Goal: Navigation & Orientation: Find specific page/section

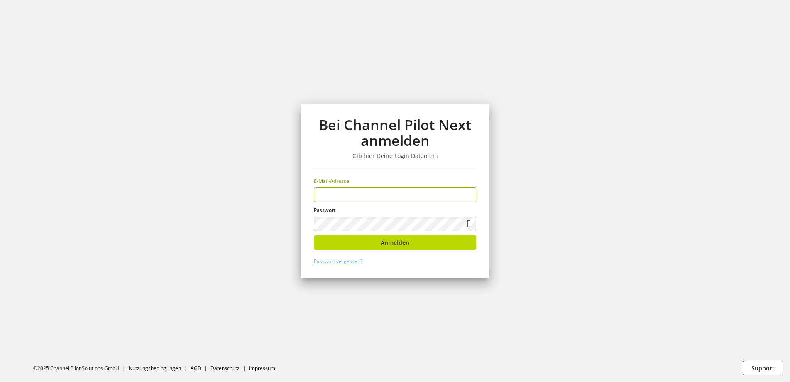
click at [334, 195] on input "email" at bounding box center [395, 194] width 162 height 15
type input "**********"
click at [361, 245] on button "Anmelden" at bounding box center [395, 242] width 162 height 15
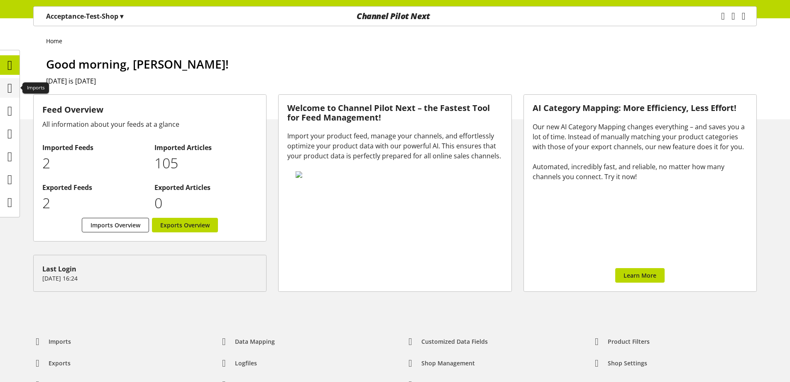
click at [12, 90] on icon at bounding box center [9, 88] width 5 height 17
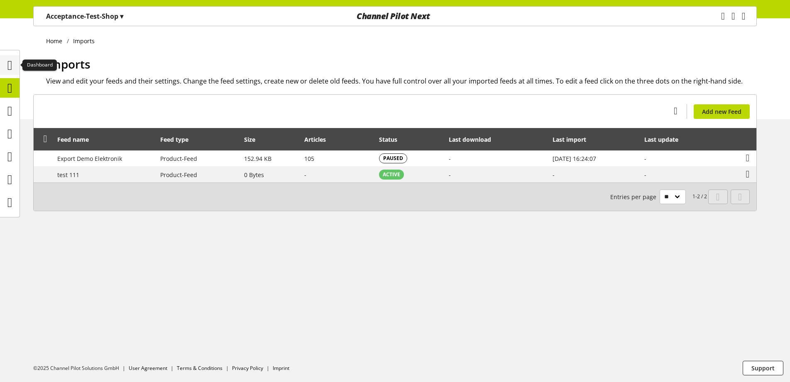
click at [12, 67] on icon at bounding box center [9, 65] width 5 height 17
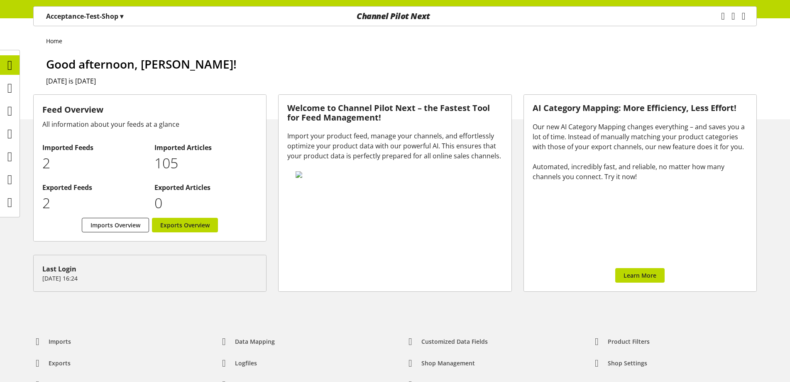
click at [2, 253] on div "Feed Overview All information about your feeds at a glance Imported Feeds 2 Imp…" at bounding box center [395, 202] width 790 height 217
click at [7, 91] on icon at bounding box center [9, 88] width 5 height 17
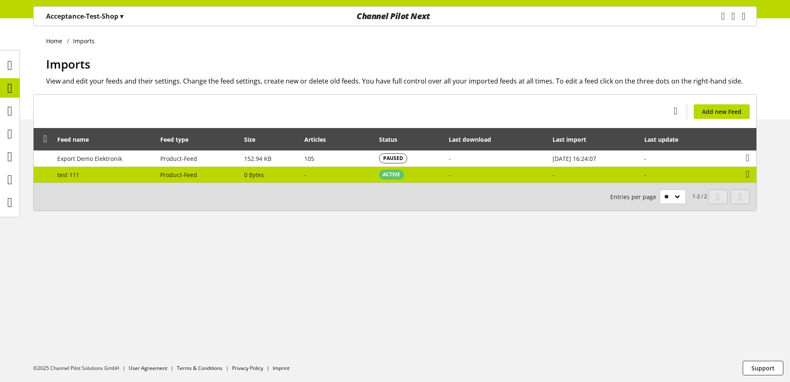
click at [343, 170] on td "-" at bounding box center [337, 174] width 75 height 16
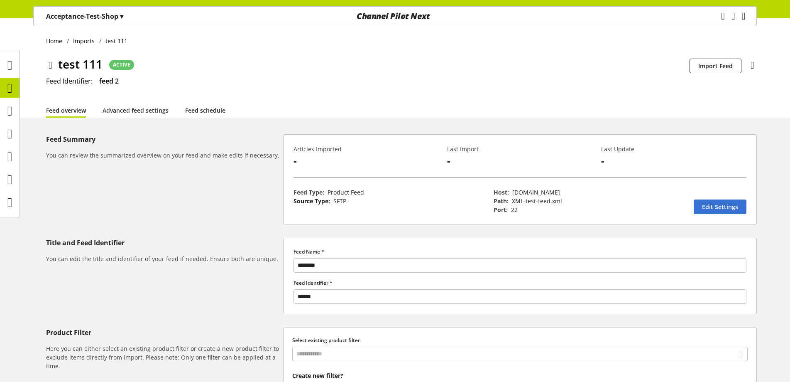
click at [193, 108] on link "Feed schedule" at bounding box center [205, 110] width 40 height 9
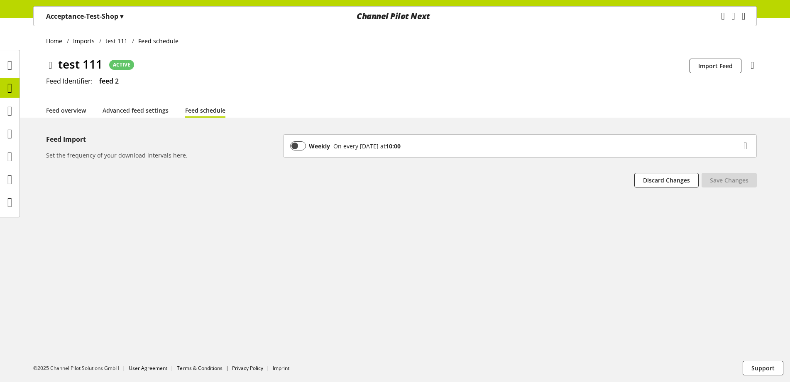
click at [470, 143] on div "Weekly On every [DATE] at 10:00" at bounding box center [515, 145] width 451 height 9
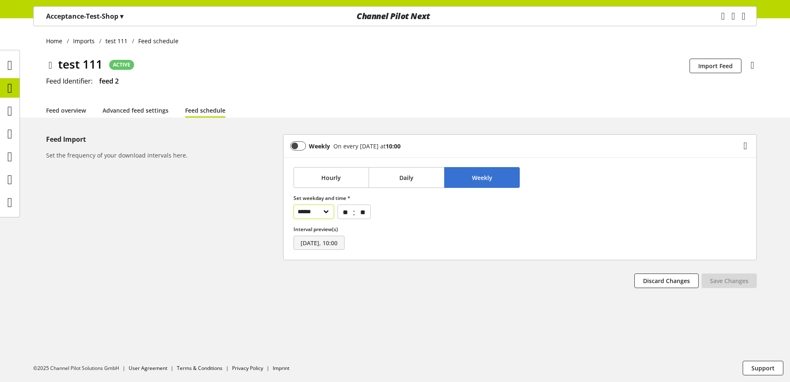
click at [338, 213] on div "****** ******* ********* ******** ****** ******** ******" at bounding box center [316, 211] width 44 height 15
click at [323, 211] on select "****** ******* ********* ******** ****** ******** ******" at bounding box center [314, 211] width 41 height 15
click at [312, 177] on button "Hourly" at bounding box center [332, 177] width 76 height 21
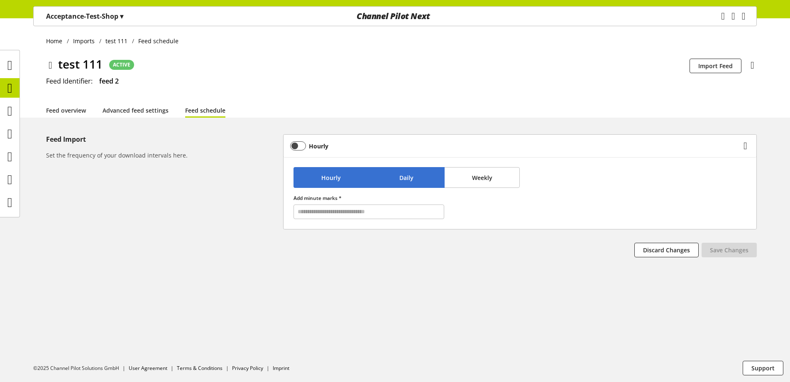
click at [389, 178] on button "Daily" at bounding box center [407, 177] width 76 height 21
click at [352, 183] on button "Hourly" at bounding box center [332, 177] width 76 height 21
click at [347, 213] on input "text" at bounding box center [369, 211] width 151 height 15
click at [419, 181] on button "Daily" at bounding box center [407, 177] width 76 height 21
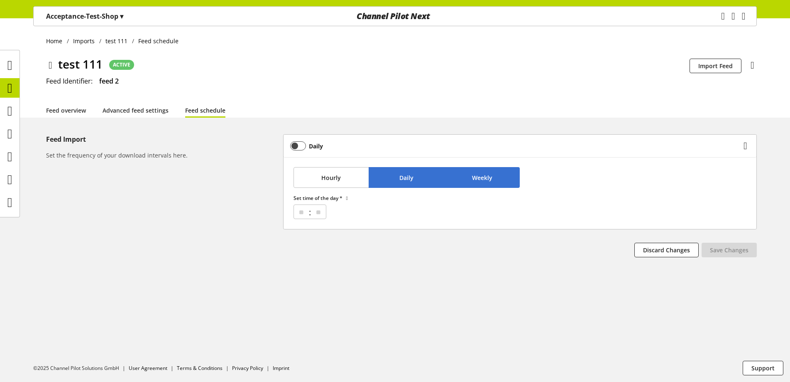
click at [465, 174] on button "Weekly" at bounding box center [482, 177] width 76 height 21
click at [354, 205] on select "**********" at bounding box center [324, 211] width 60 height 15
click at [0, 86] on div at bounding box center [10, 88] width 20 height 20
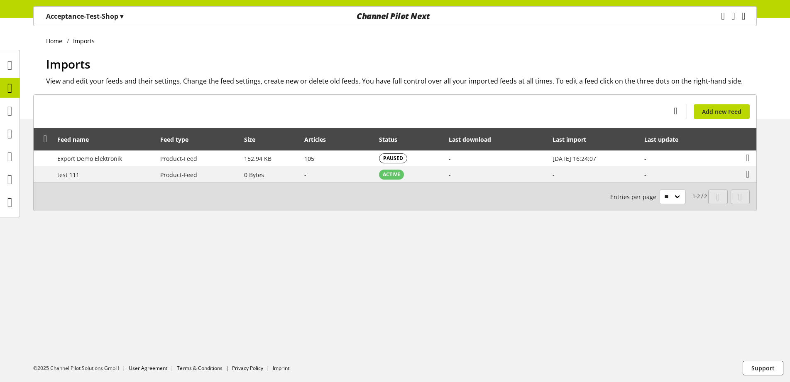
click at [119, 19] on p "Acceptance-Test-Shop ▾" at bounding box center [84, 16] width 77 height 10
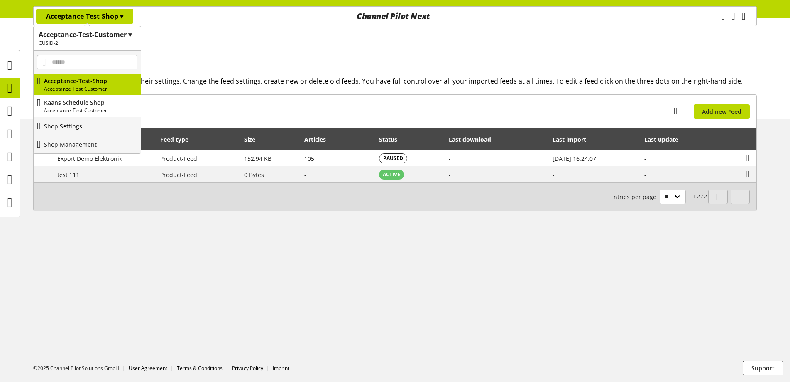
click at [110, 125] on link "Shop Settings" at bounding box center [87, 126] width 107 height 18
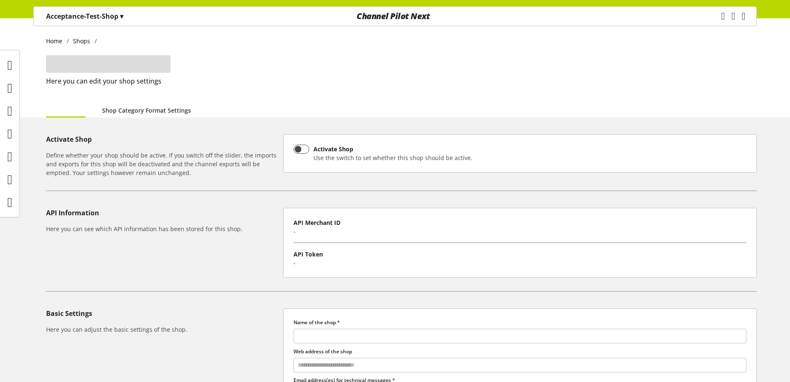
type input "**********"
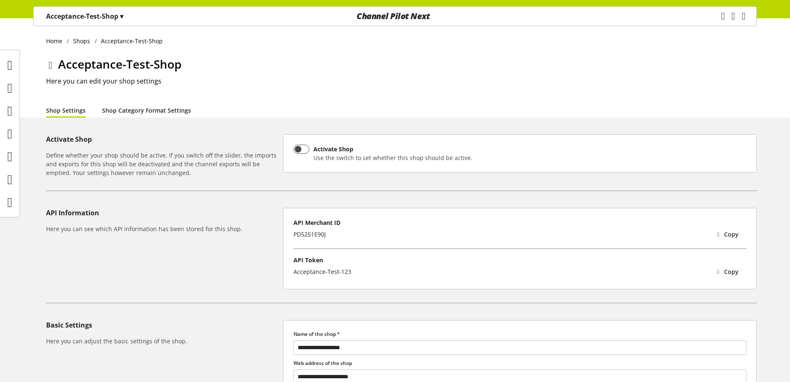
click at [157, 112] on link "Shop Category Format Settings" at bounding box center [146, 110] width 89 height 9
select select "*"
select select
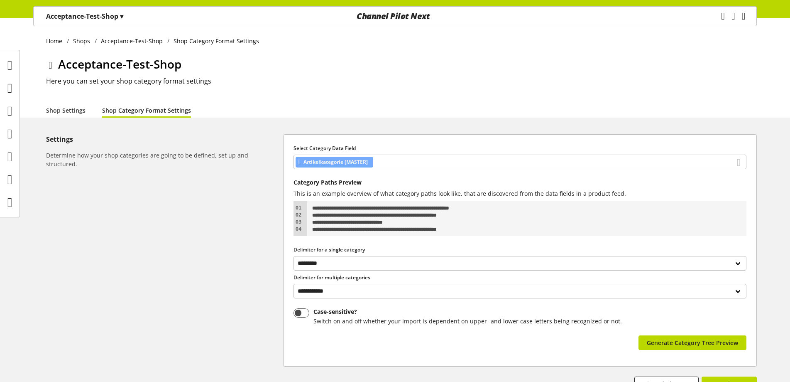
drag, startPoint x: 59, startPoint y: 20, endPoint x: 56, endPoint y: 26, distance: 6.5
click at [59, 20] on p "Acceptance-Test-Shop ▾" at bounding box center [84, 16] width 77 height 10
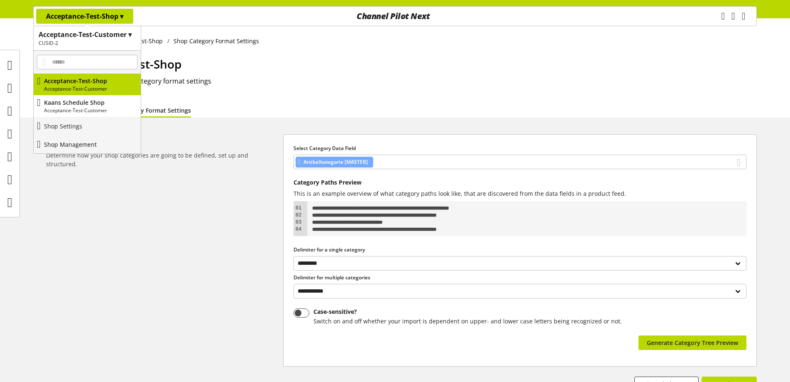
click at [78, 138] on link "Shop Management" at bounding box center [87, 144] width 107 height 18
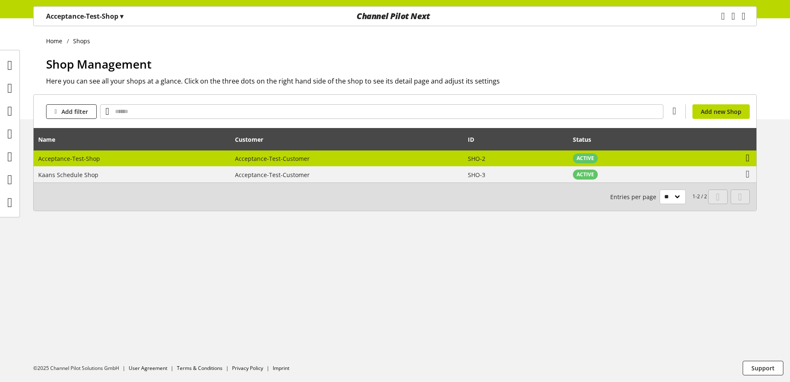
click at [748, 158] on icon at bounding box center [748, 157] width 4 height 15
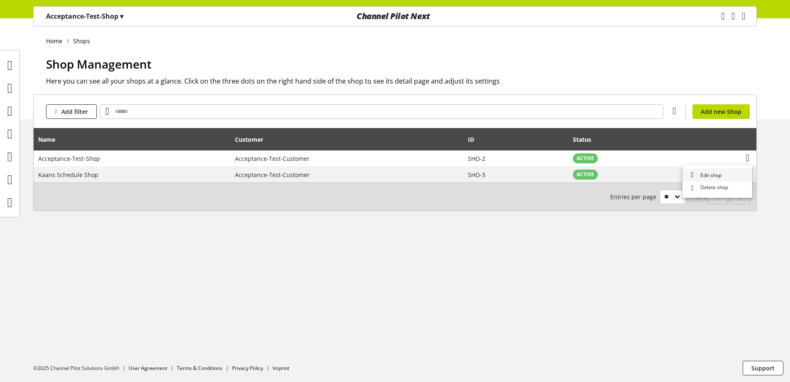
click at [734, 177] on link "Edit shop" at bounding box center [717, 174] width 70 height 13
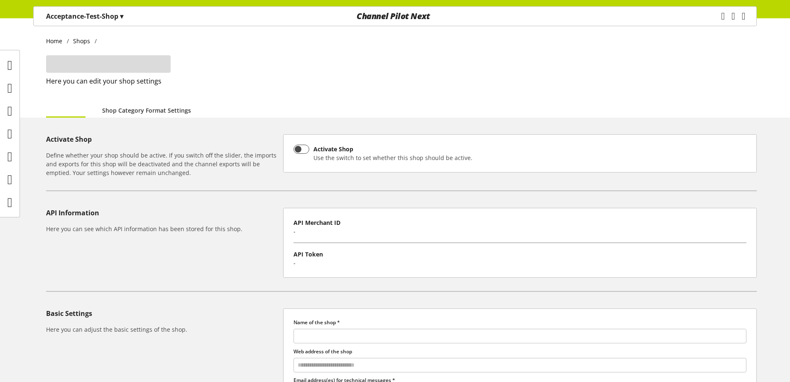
type input "**********"
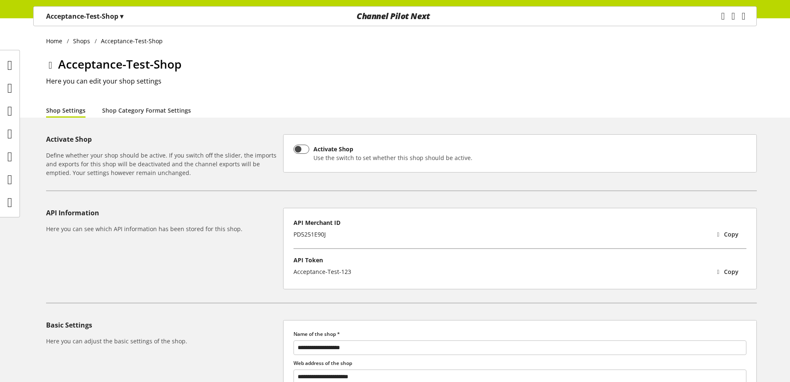
click at [90, 13] on p "Acceptance-Test-Shop ▾" at bounding box center [84, 16] width 77 height 10
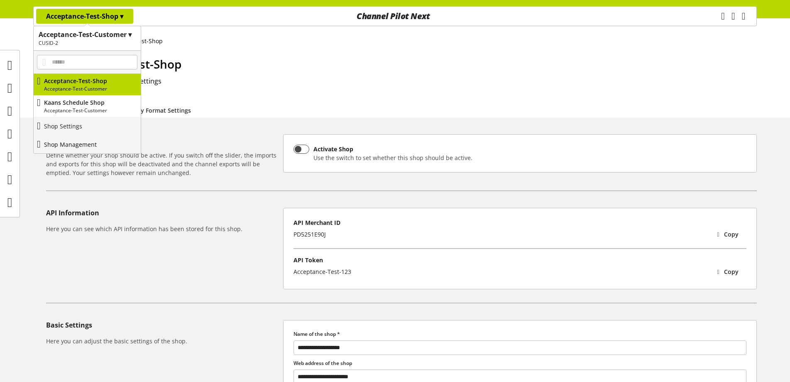
click at [103, 144] on link "Shop Management" at bounding box center [87, 144] width 107 height 18
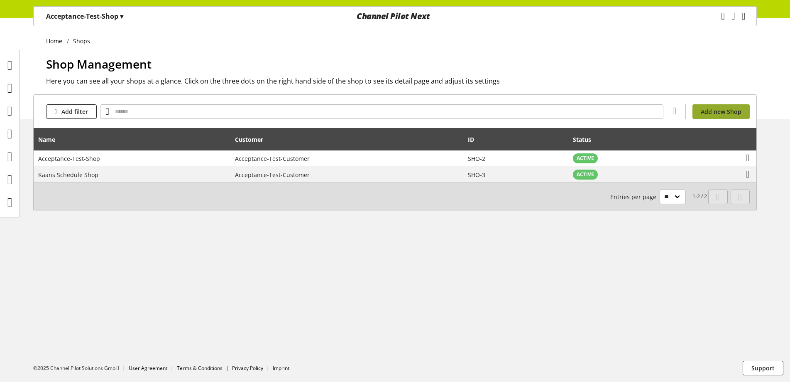
click at [721, 109] on span "Add new Shop" at bounding box center [721, 111] width 41 height 9
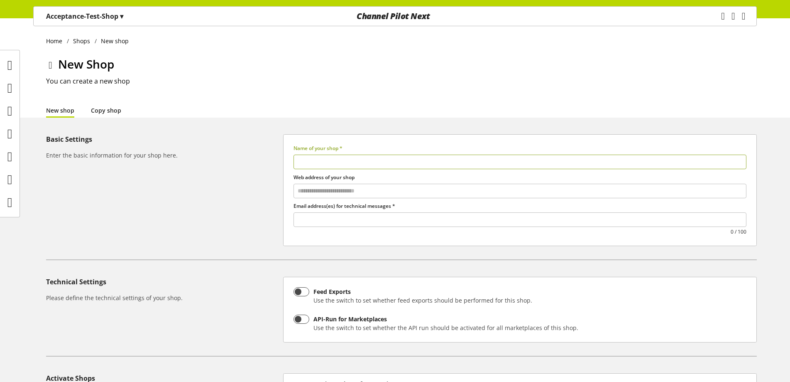
click at [100, 106] on link "Copy shop" at bounding box center [106, 110] width 30 height 9
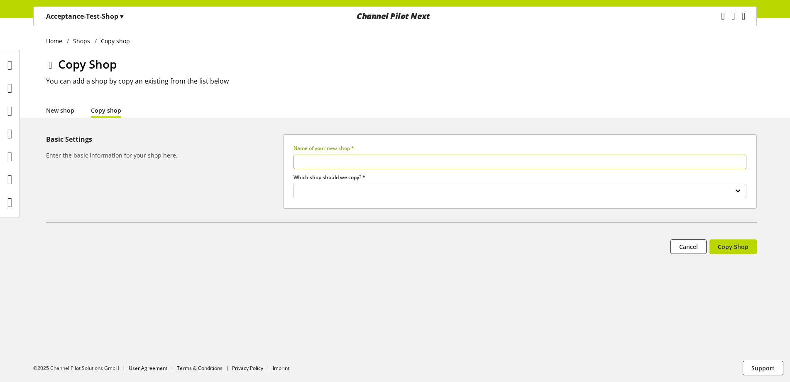
select select
type input "*"
select select
type input "**"
select select
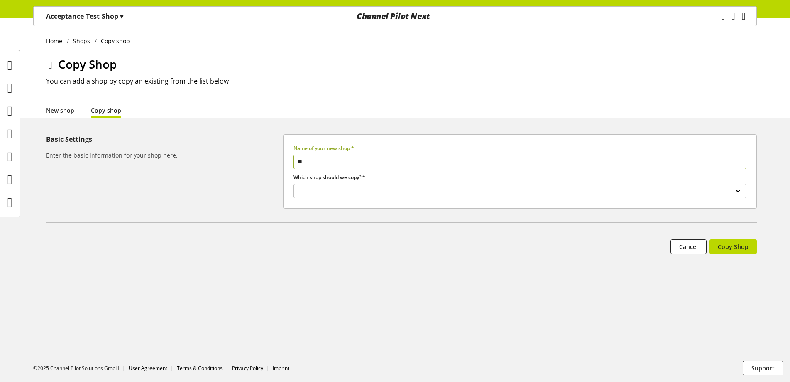
type input "***"
select select
type input "****"
select select
type input "****"
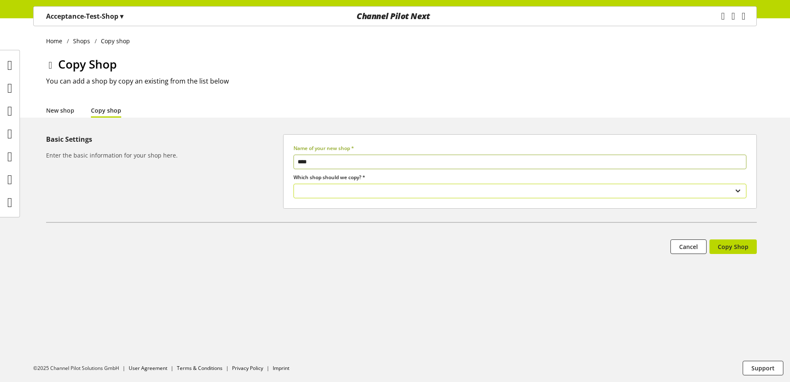
click at [336, 192] on select "**********" at bounding box center [520, 190] width 453 height 15
select select "*"
click at [294, 183] on select "**********" at bounding box center [520, 190] width 453 height 15
click at [679, 250] on link "Cancel" at bounding box center [688, 246] width 36 height 15
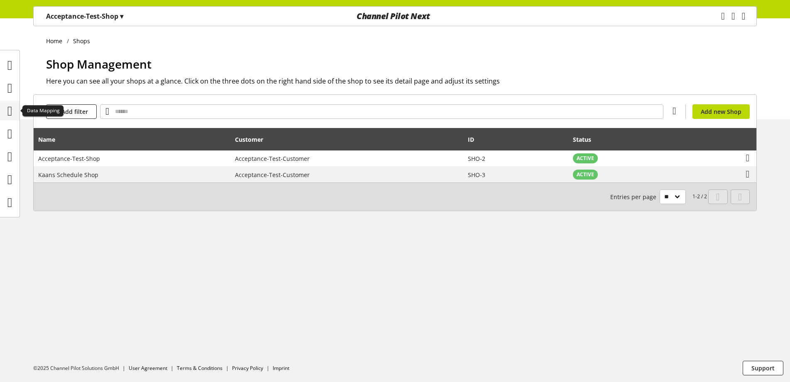
click at [10, 106] on icon at bounding box center [9, 111] width 5 height 17
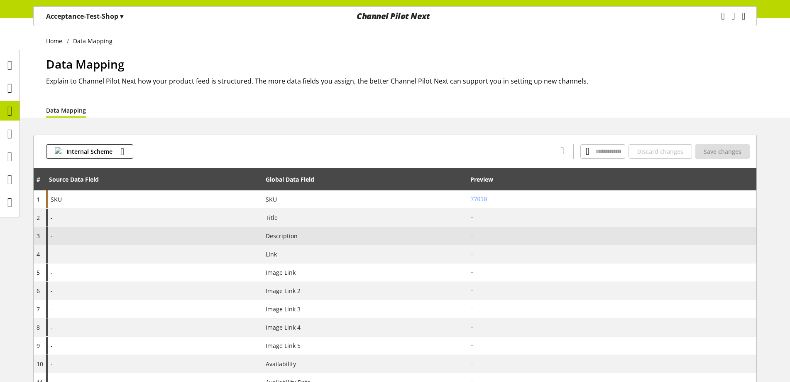
click at [171, 233] on div "-" at bounding box center [154, 236] width 217 height 18
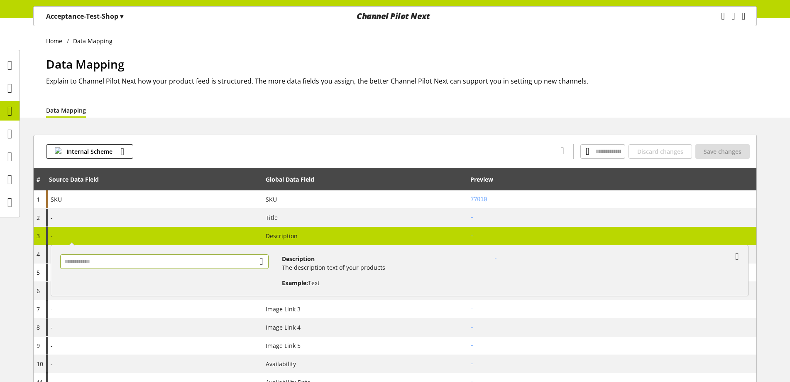
click at [181, 262] on input "text" at bounding box center [164, 261] width 208 height 15
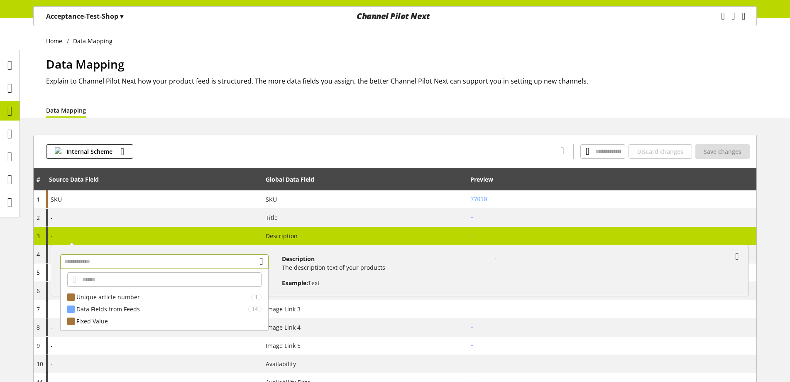
click at [181, 262] on input "text" at bounding box center [164, 261] width 208 height 15
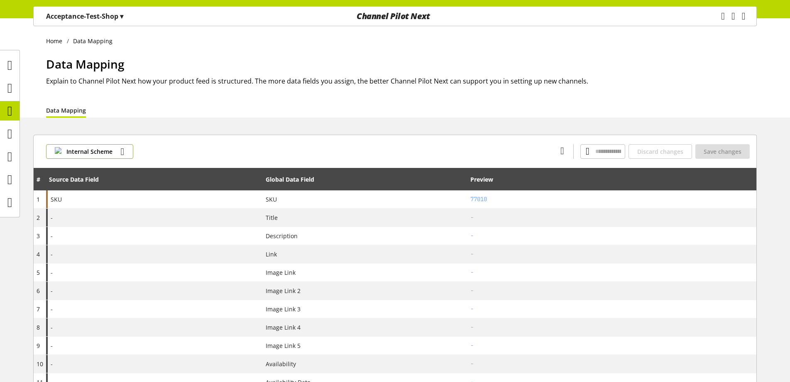
click at [122, 149] on icon "button" at bounding box center [123, 151] width 4 height 15
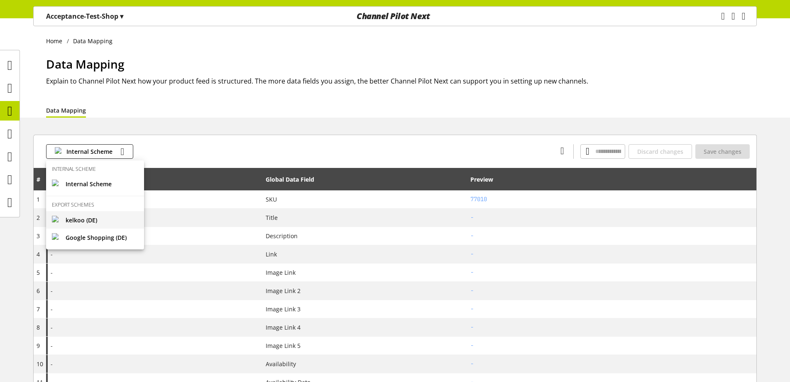
click at [110, 223] on link "kelkoo (DE)" at bounding box center [95, 220] width 98 height 18
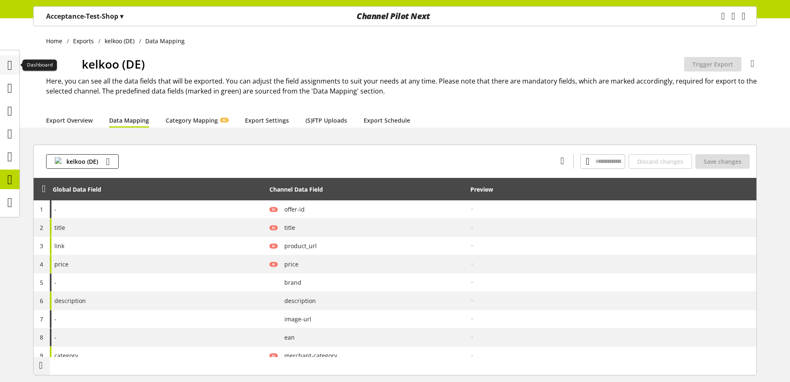
click at [0, 72] on div at bounding box center [10, 65] width 20 height 20
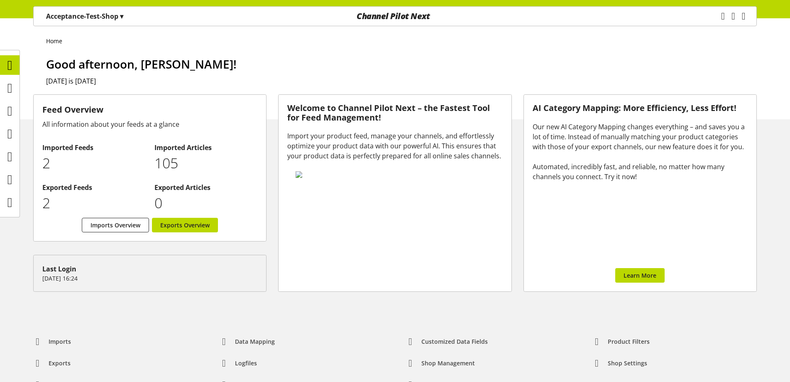
click at [376, 138] on div "Import your product feed, manage your channels, and effortlessly optimize your …" at bounding box center [394, 146] width 215 height 30
click at [743, 19] on icon "main navigation" at bounding box center [744, 16] width 4 height 15
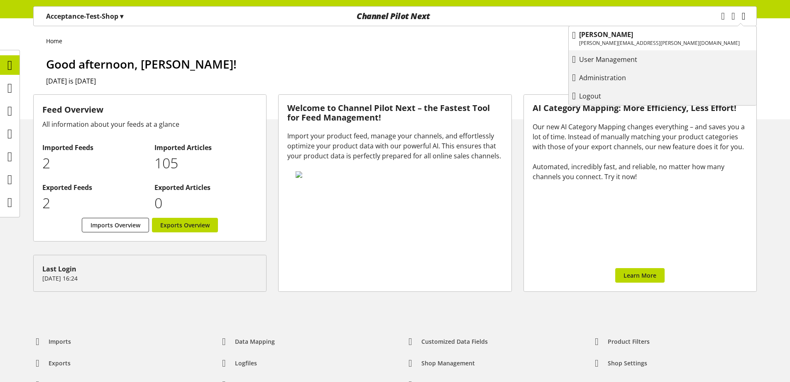
click at [743, 19] on icon "main navigation" at bounding box center [744, 16] width 4 height 15
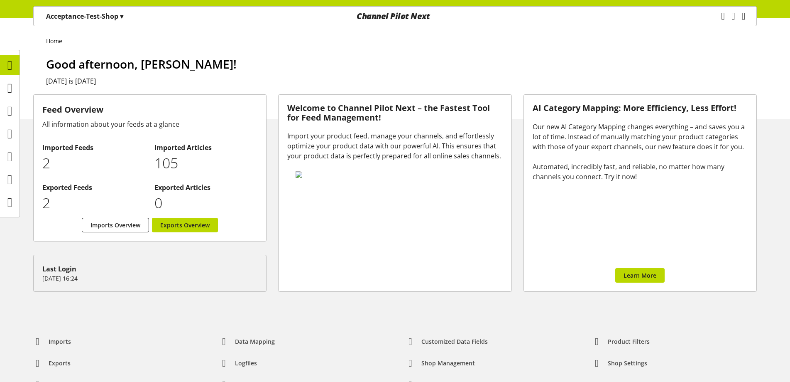
click at [461, 78] on h2 "[DATE] is [DATE]" at bounding box center [401, 81] width 711 height 10
click at [742, 16] on icon "main navigation" at bounding box center [744, 16] width 4 height 15
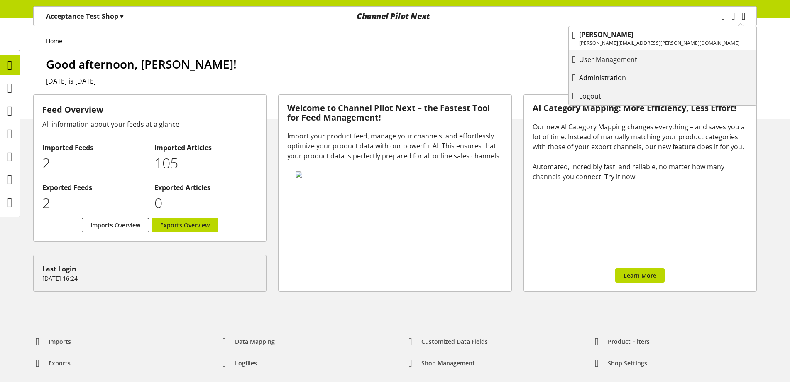
click at [717, 76] on link "Administration" at bounding box center [663, 77] width 188 height 15
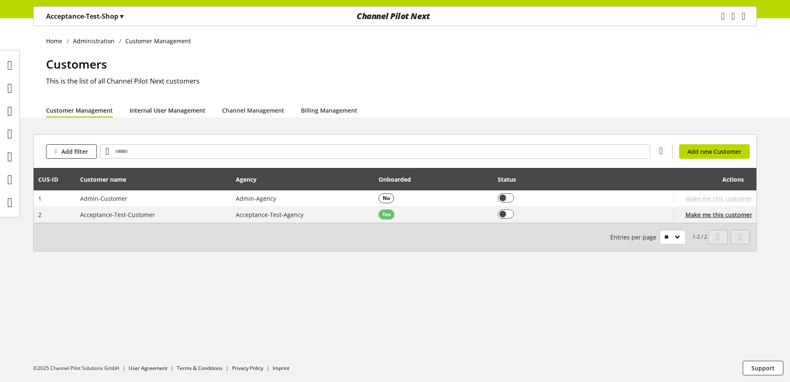
click at [176, 109] on link "Internal User Management" at bounding box center [168, 110] width 76 height 9
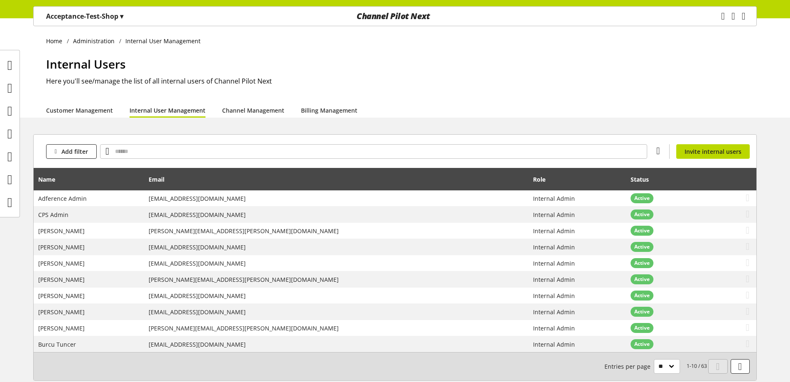
scroll to position [42, 0]
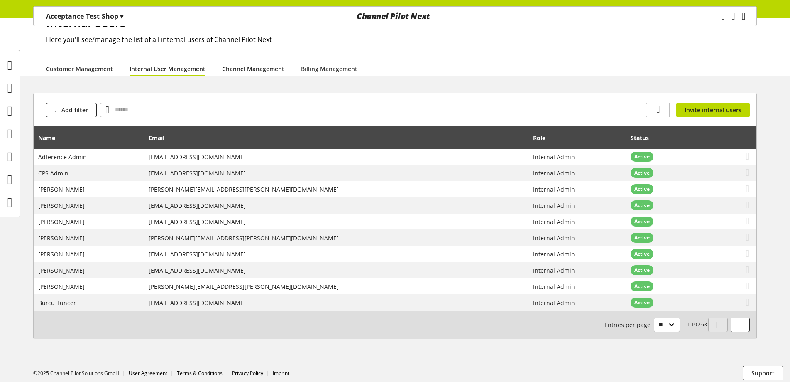
click at [225, 71] on link "Channel Management" at bounding box center [253, 68] width 62 height 9
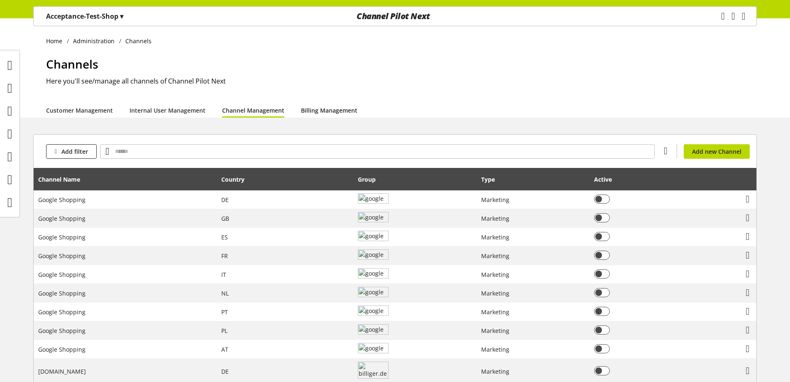
click at [301, 108] on link "Billing Management" at bounding box center [329, 110] width 56 height 9
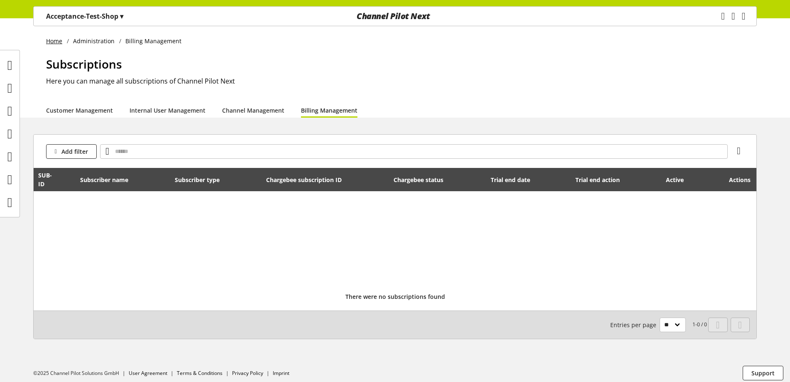
click at [56, 41] on link "Home" at bounding box center [56, 41] width 21 height 9
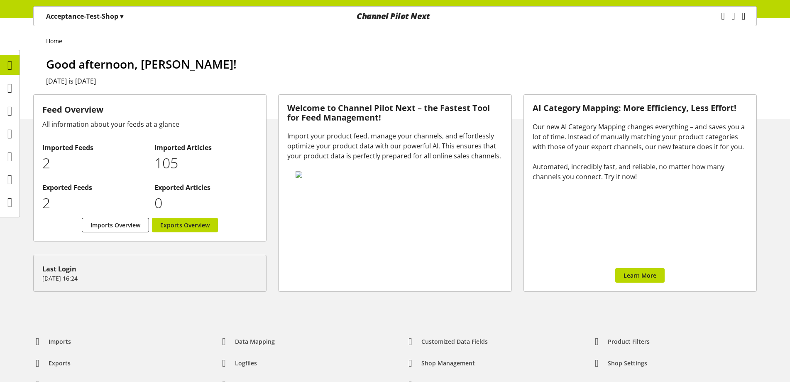
click at [742, 17] on icon "main navigation" at bounding box center [744, 16] width 4 height 15
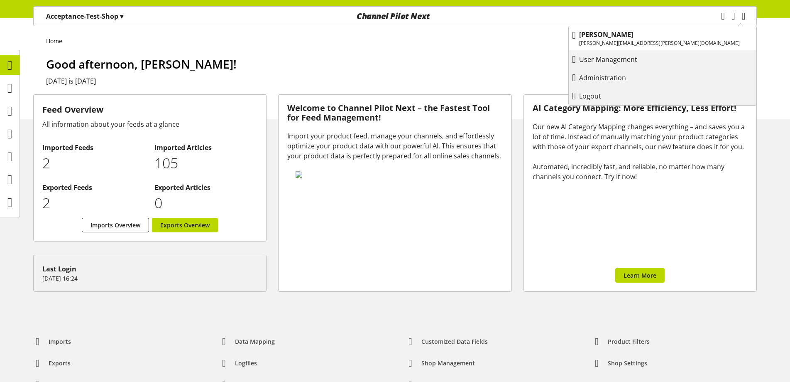
click at [654, 62] on p "User Management" at bounding box center [616, 59] width 75 height 10
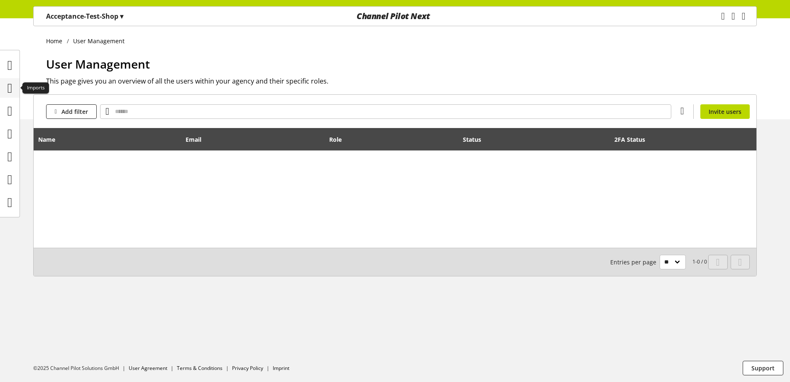
click at [12, 86] on icon at bounding box center [9, 88] width 5 height 17
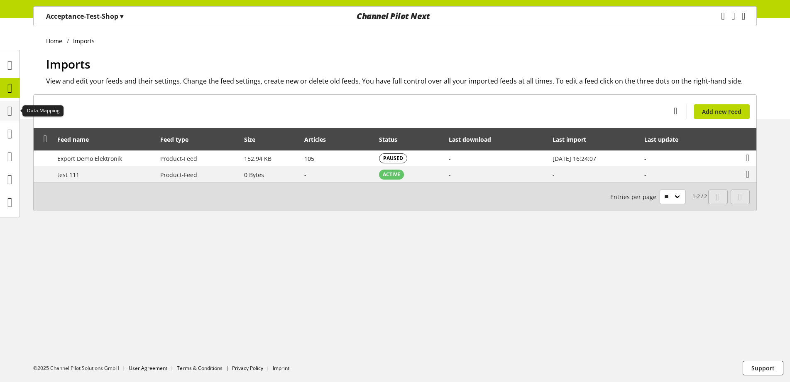
click at [9, 105] on icon at bounding box center [9, 111] width 5 height 17
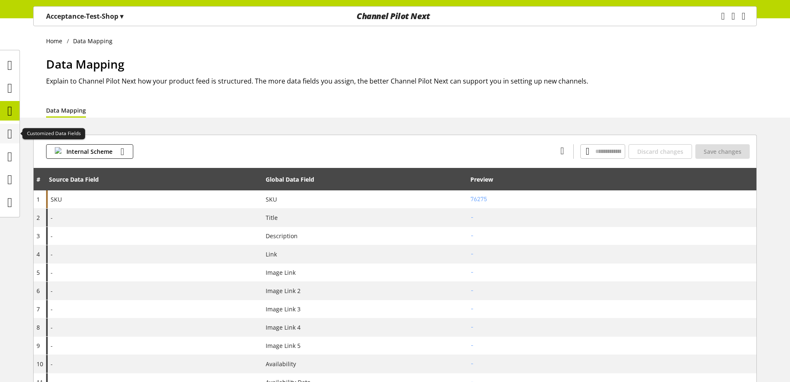
click at [11, 133] on icon at bounding box center [9, 133] width 5 height 17
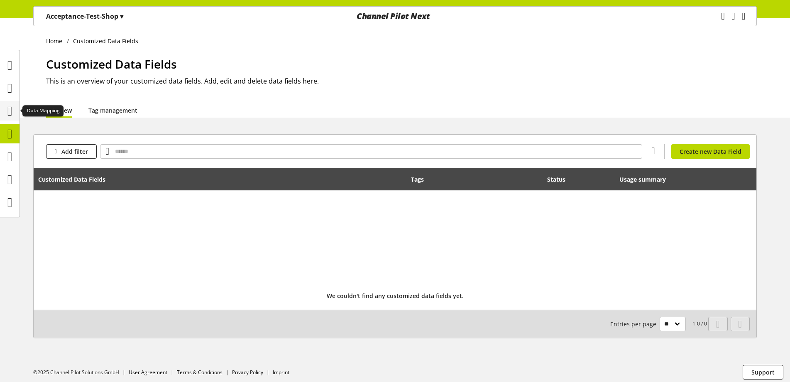
click at [11, 103] on icon at bounding box center [9, 111] width 5 height 17
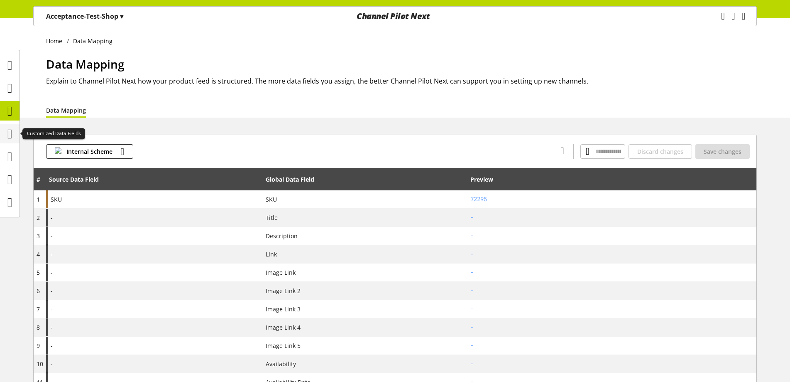
click at [11, 136] on icon at bounding box center [9, 133] width 5 height 17
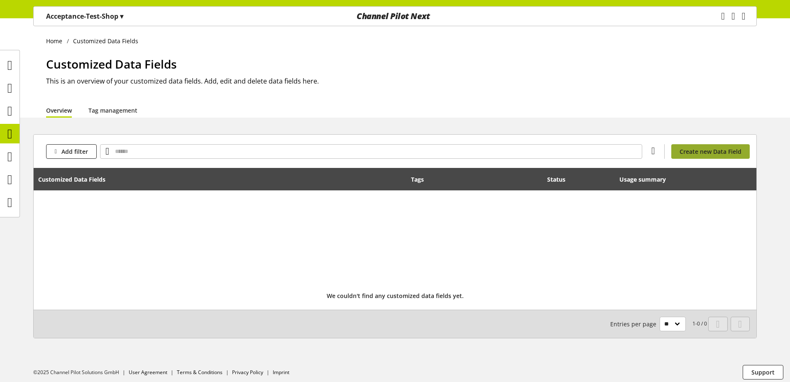
click at [687, 152] on span "Create new Data Field" at bounding box center [711, 151] width 62 height 9
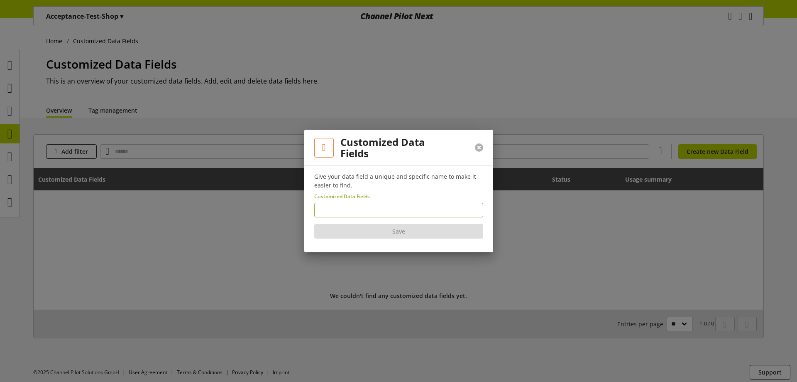
click at [479, 149] on button at bounding box center [479, 147] width 8 height 8
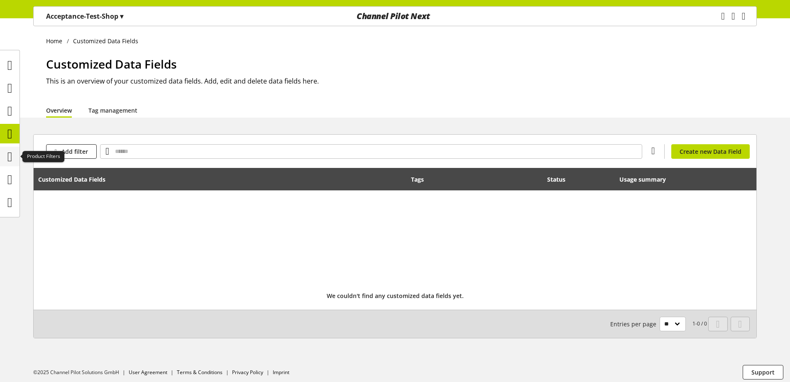
click at [11, 161] on icon at bounding box center [9, 156] width 5 height 17
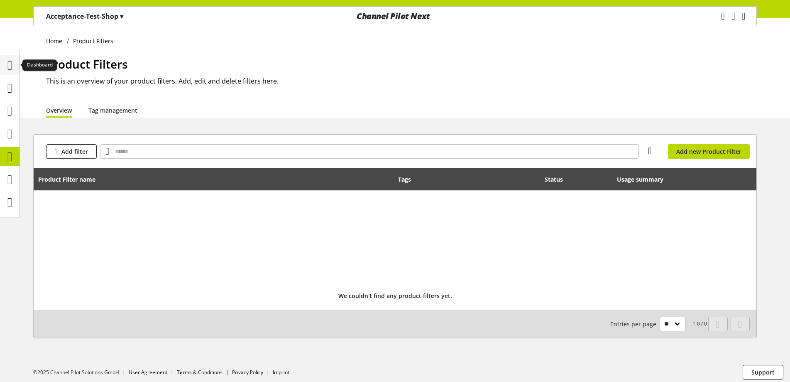
click at [7, 62] on icon at bounding box center [9, 65] width 5 height 17
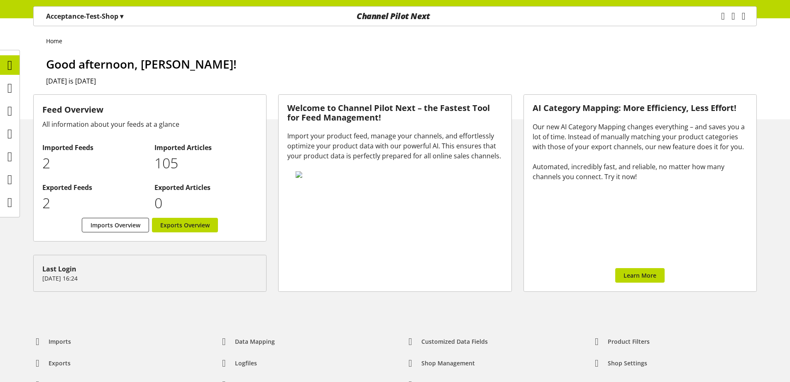
click at [367, 62] on h1 "Good afternoon, [PERSON_NAME]!" at bounding box center [401, 63] width 711 height 17
